Goal: Information Seeking & Learning: Learn about a topic

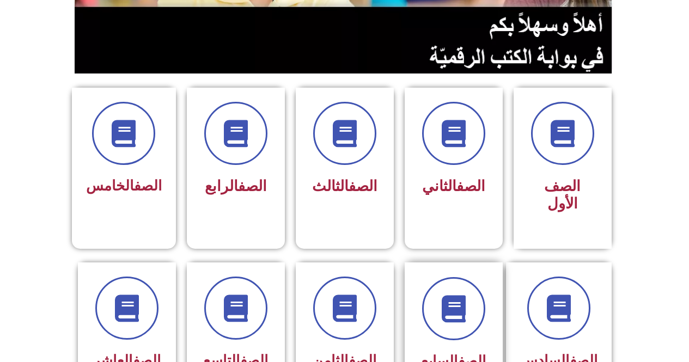
scroll to position [272, 0]
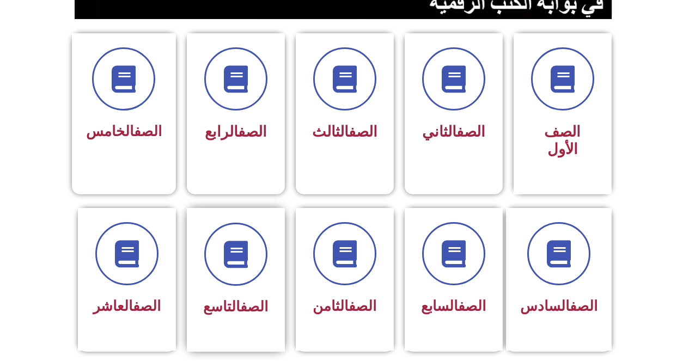
click at [260, 294] on div "الصف التاسع" at bounding box center [236, 307] width 69 height 27
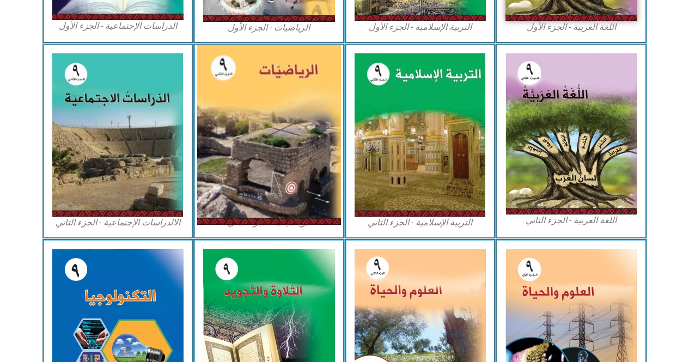
scroll to position [545, 0]
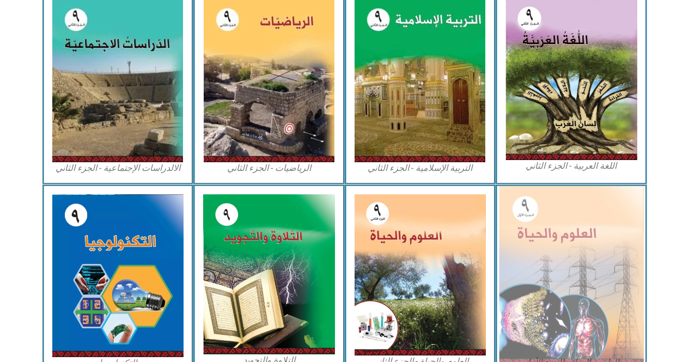
click at [552, 237] on img at bounding box center [571, 275] width 145 height 179
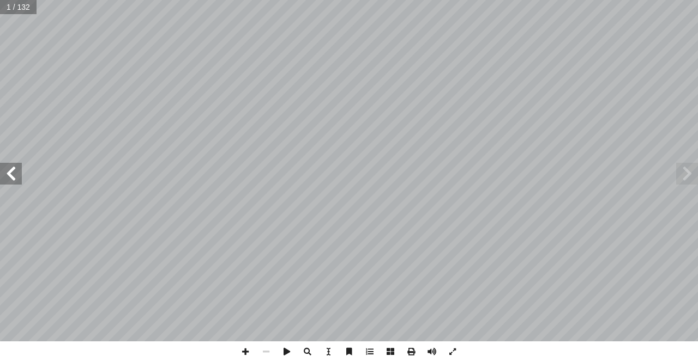
click at [4, 175] on span at bounding box center [11, 174] width 22 height 22
click at [5, 175] on span at bounding box center [11, 174] width 22 height 22
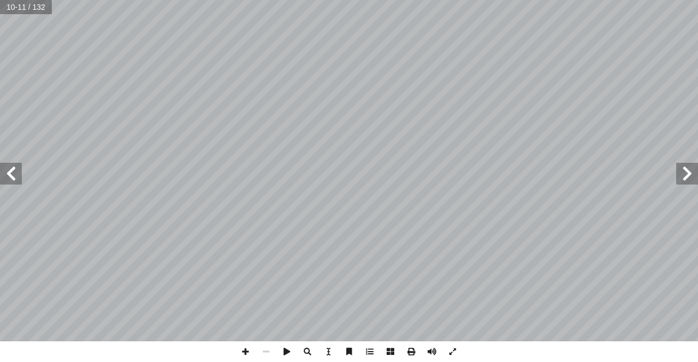
click at [697, 176] on div "6 نشاط(٣): : ْ جب أ ا ن المحتوى الغذائي للبيض والفاصولياء ثم ّ كل (3) الذي يبي …" at bounding box center [349, 171] width 698 height 342
click at [686, 172] on span at bounding box center [687, 174] width 22 height 22
click at [245, 349] on span at bounding box center [245, 352] width 21 height 21
click at [14, 175] on span at bounding box center [11, 174] width 22 height 22
click at [11, 168] on span at bounding box center [11, 174] width 22 height 22
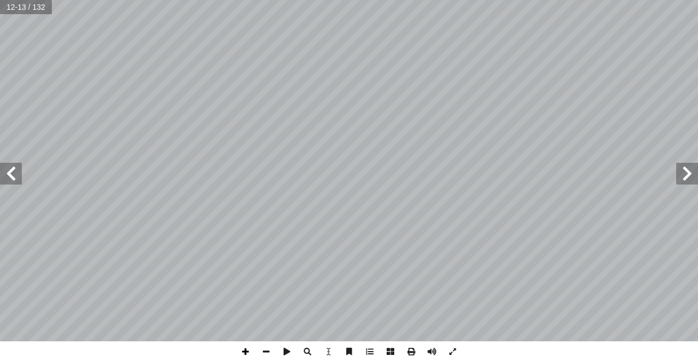
click at [240, 361] on span at bounding box center [245, 352] width 21 height 21
drag, startPoint x: 269, startPoint y: 353, endPoint x: 268, endPoint y: 347, distance: 5.7
click at [268, 353] on span at bounding box center [266, 352] width 21 height 21
click at [9, 176] on span at bounding box center [11, 174] width 22 height 22
click at [246, 348] on span at bounding box center [245, 352] width 21 height 21
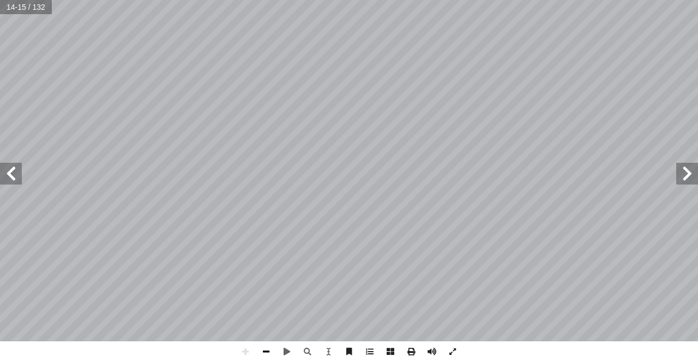
click at [262, 354] on span at bounding box center [266, 352] width 21 height 21
click at [250, 357] on span at bounding box center [245, 352] width 21 height 21
click at [265, 355] on span at bounding box center [266, 352] width 21 height 21
click at [228, 303] on div "10 هون في غذائك: ّ يوت والد ّ نشاط(٦) الكشف عن وجود الز ماذا يلزمك؟ ما خطوات عم…" at bounding box center [349, 181] width 698 height 362
click at [241, 349] on span at bounding box center [245, 352] width 21 height 21
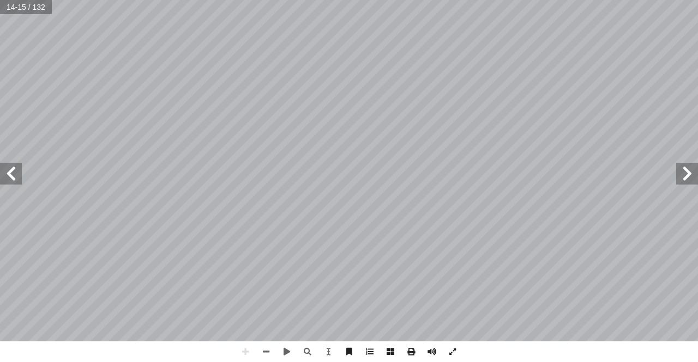
click at [9, 178] on span at bounding box center [11, 174] width 22 height 22
click at [262, 350] on span at bounding box center [266, 352] width 21 height 21
